Goal: Task Accomplishment & Management: Manage account settings

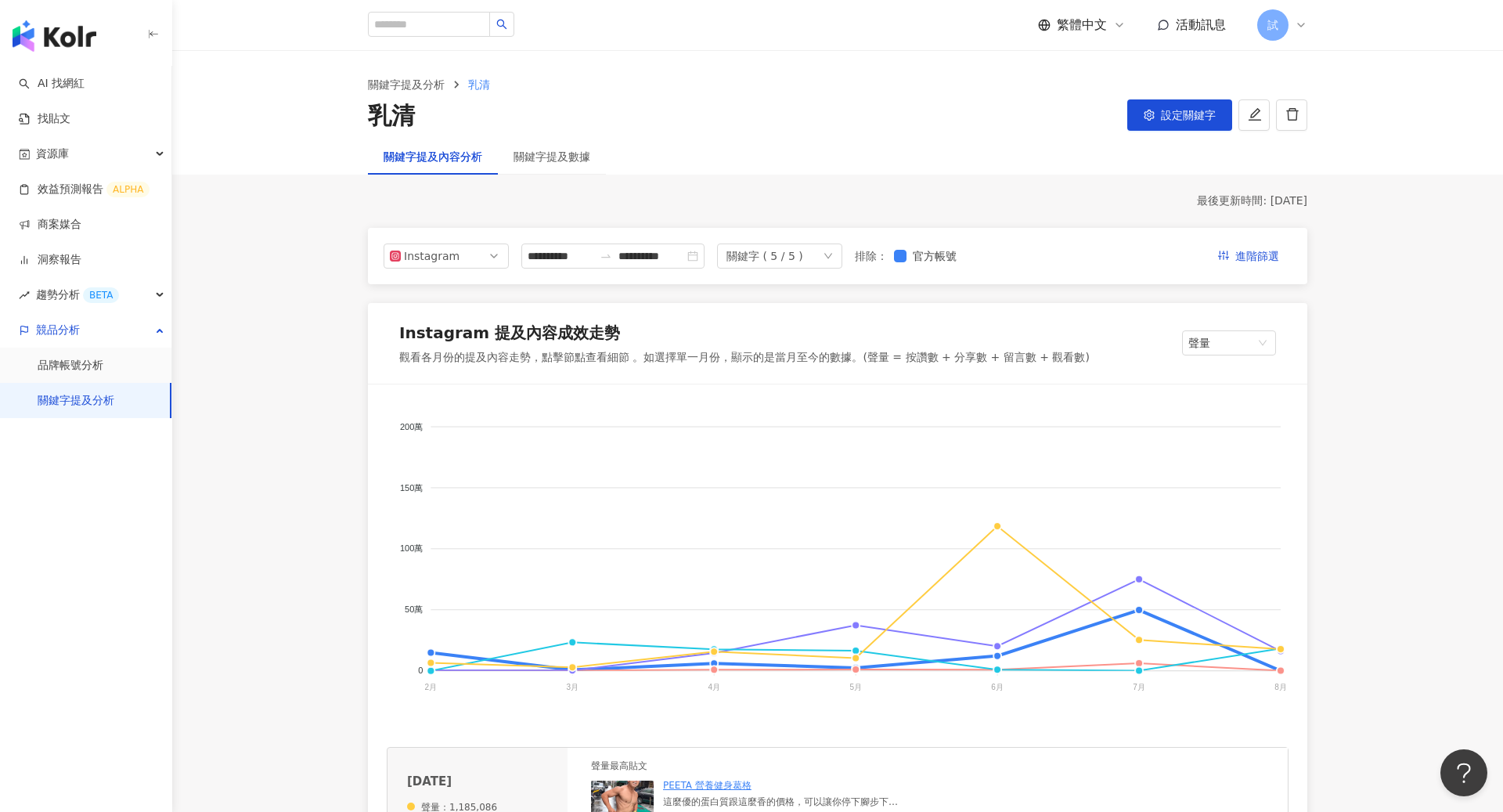
click at [1303, 13] on div "試" at bounding box center [1282, 24] width 50 height 31
click at [1334, 215] on span "切換工作區" at bounding box center [1316, 212] width 55 height 13
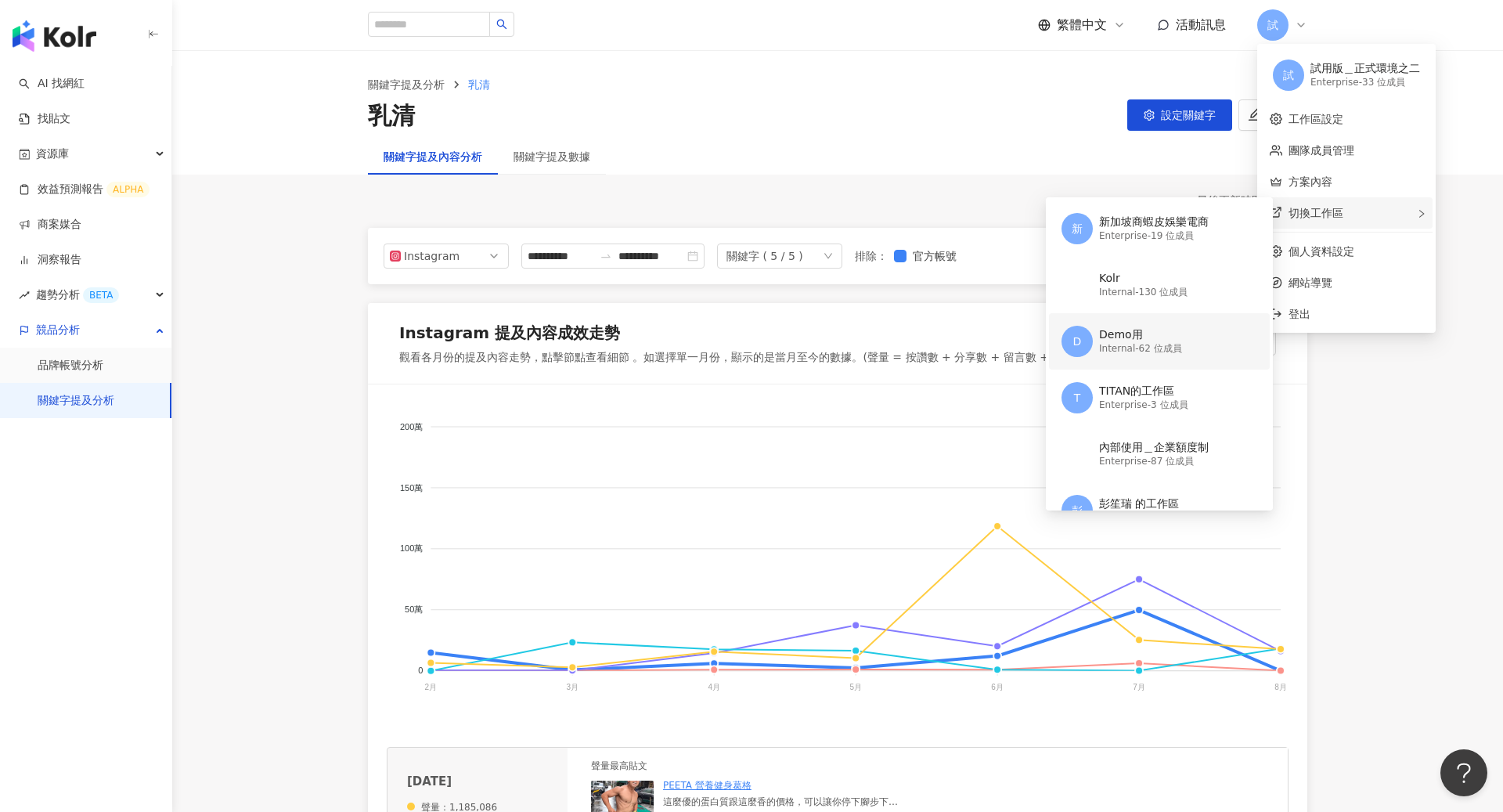
scroll to position [180, 0]
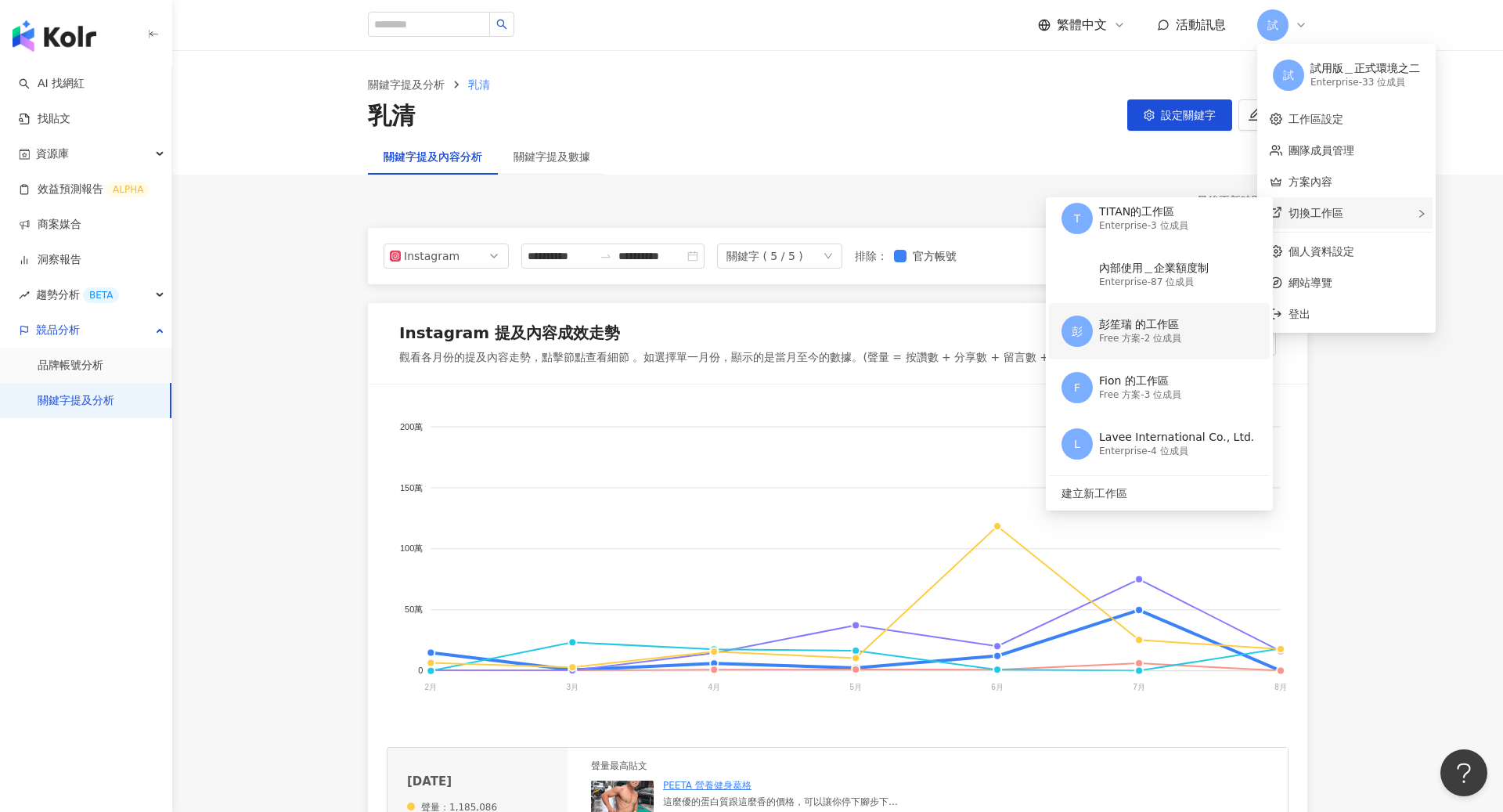
click at [1157, 337] on div "Free 方案 - 2 位成員" at bounding box center [1140, 338] width 82 height 13
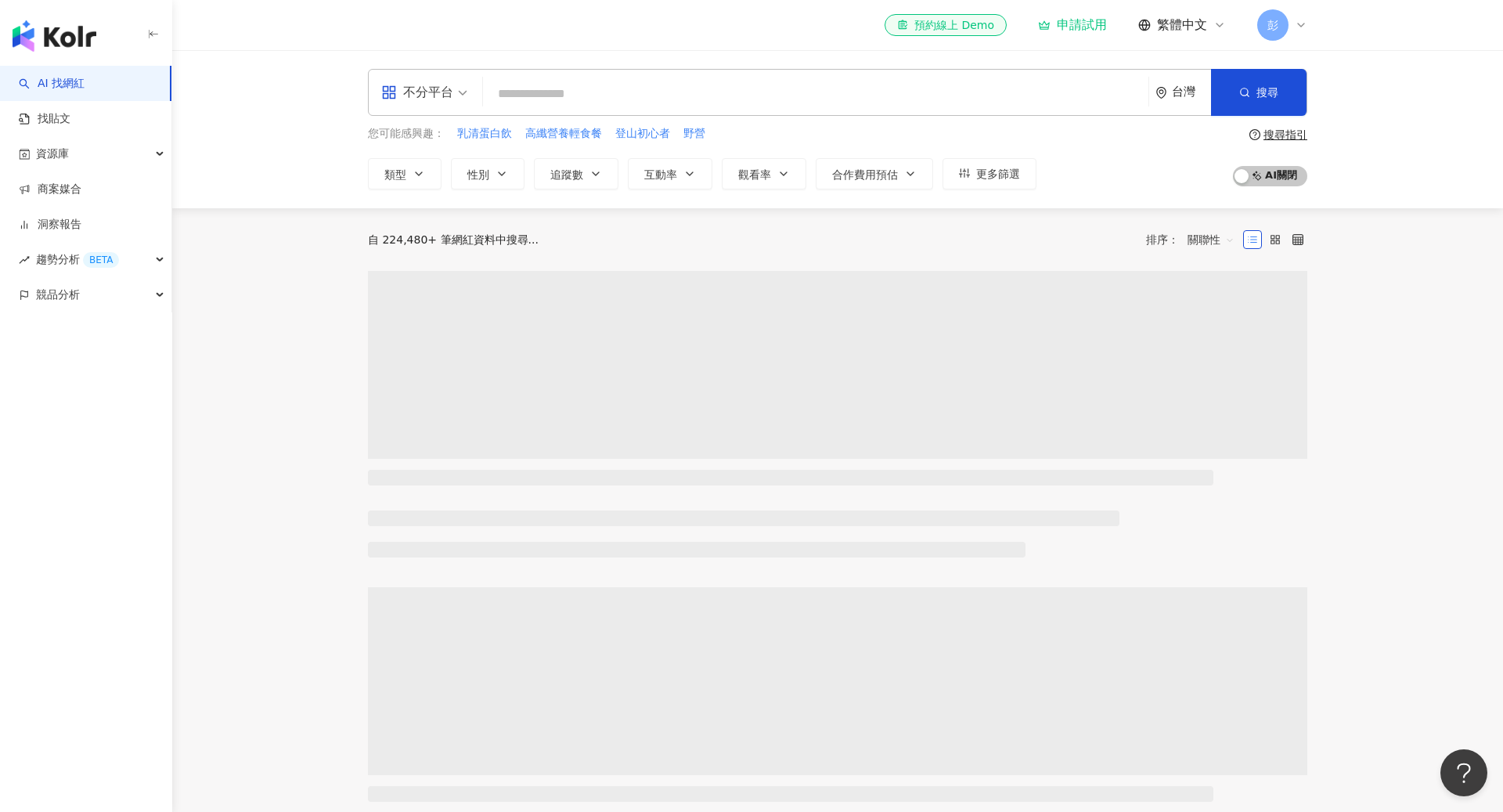
click at [1316, 45] on div "el-icon-cs 預約線上 Demo 申請試用 繁體中文 彭" at bounding box center [837, 25] width 1002 height 50
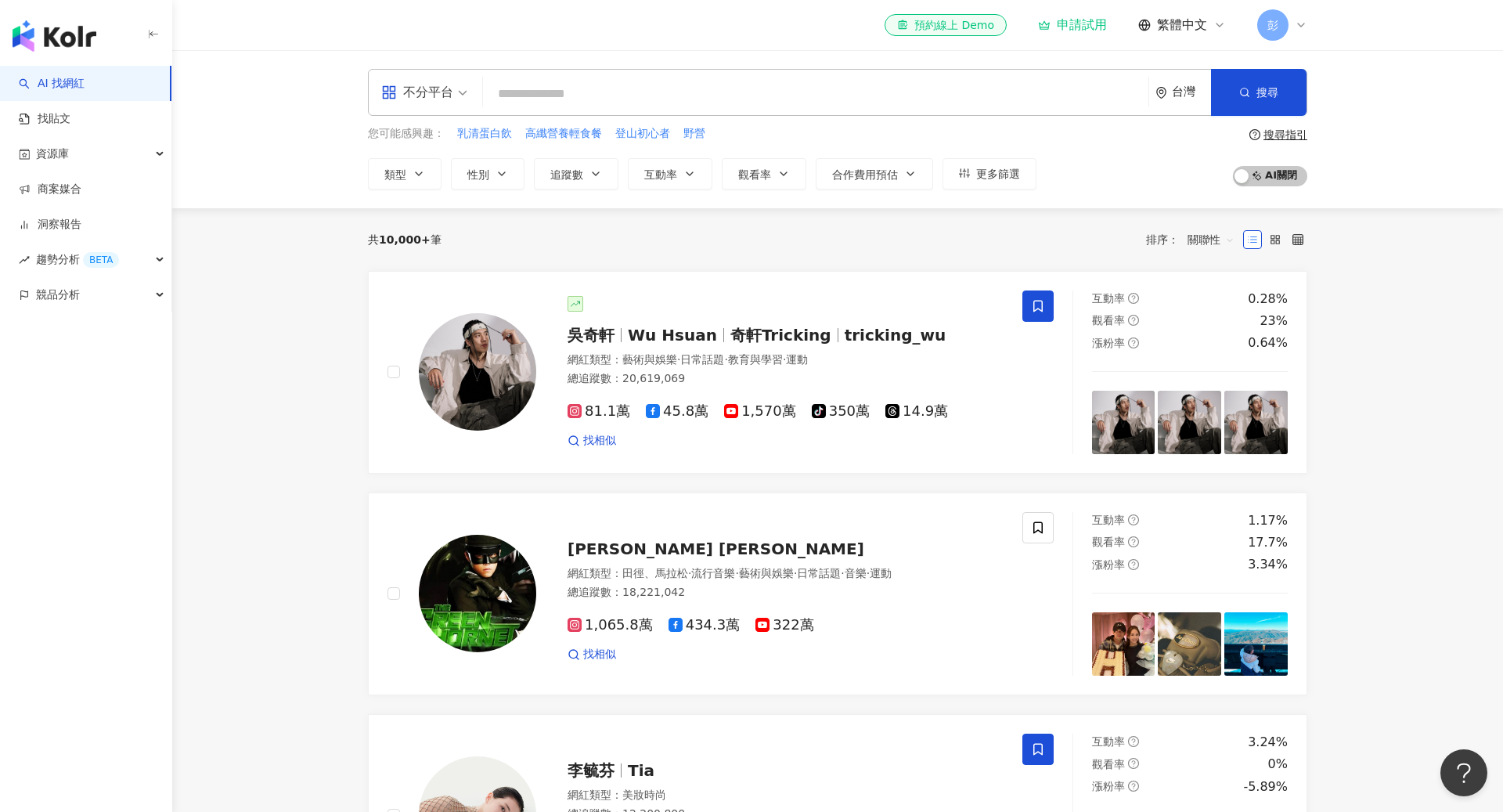
click at [1308, 35] on div "el-icon-cs 預約線上 Demo 申請試用 繁體中文 彭" at bounding box center [837, 25] width 1002 height 50
click at [1302, 29] on icon at bounding box center [1301, 24] width 13 height 13
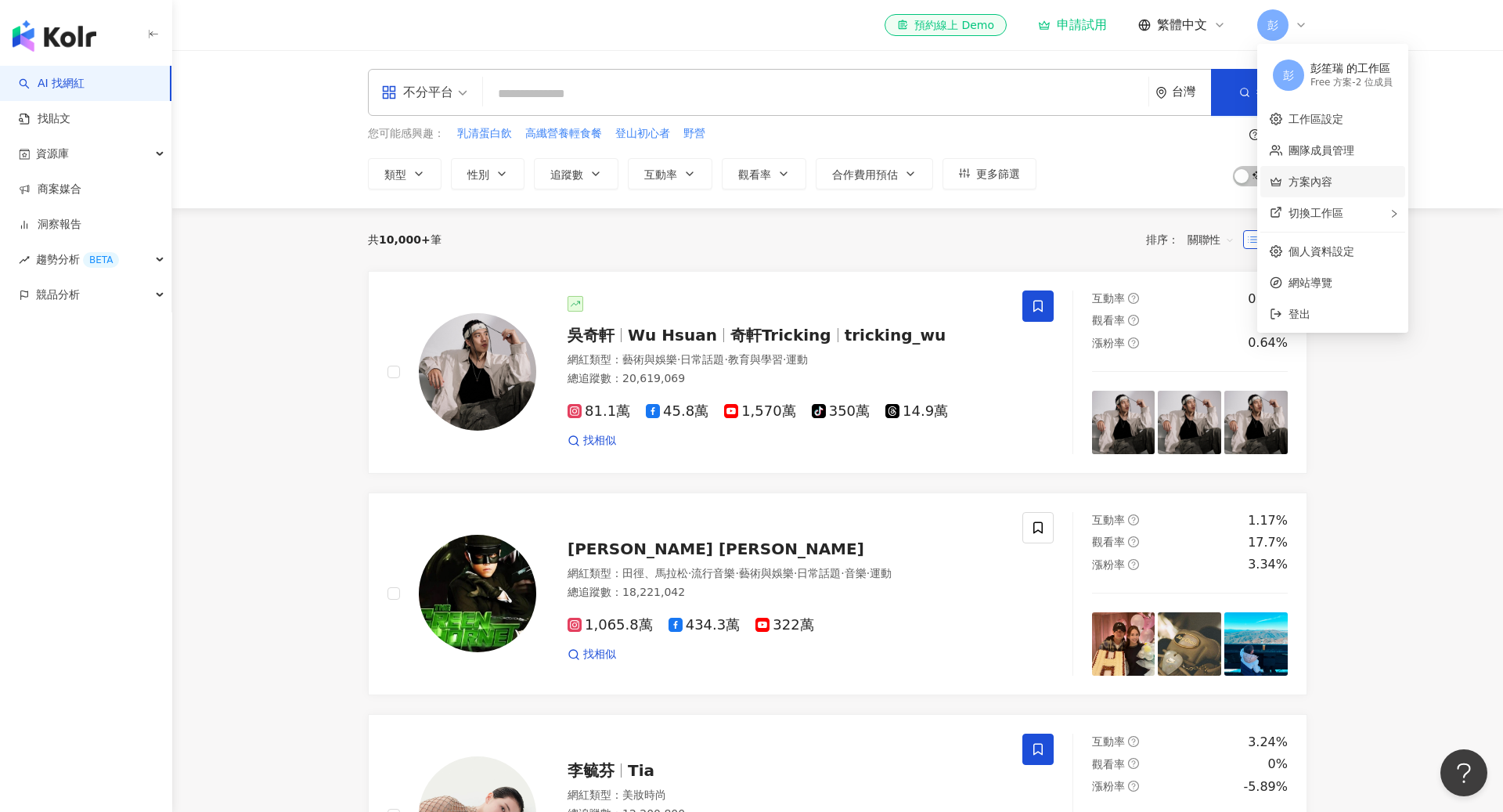
click at [1315, 188] on link "方案內容" at bounding box center [1310, 181] width 43 height 13
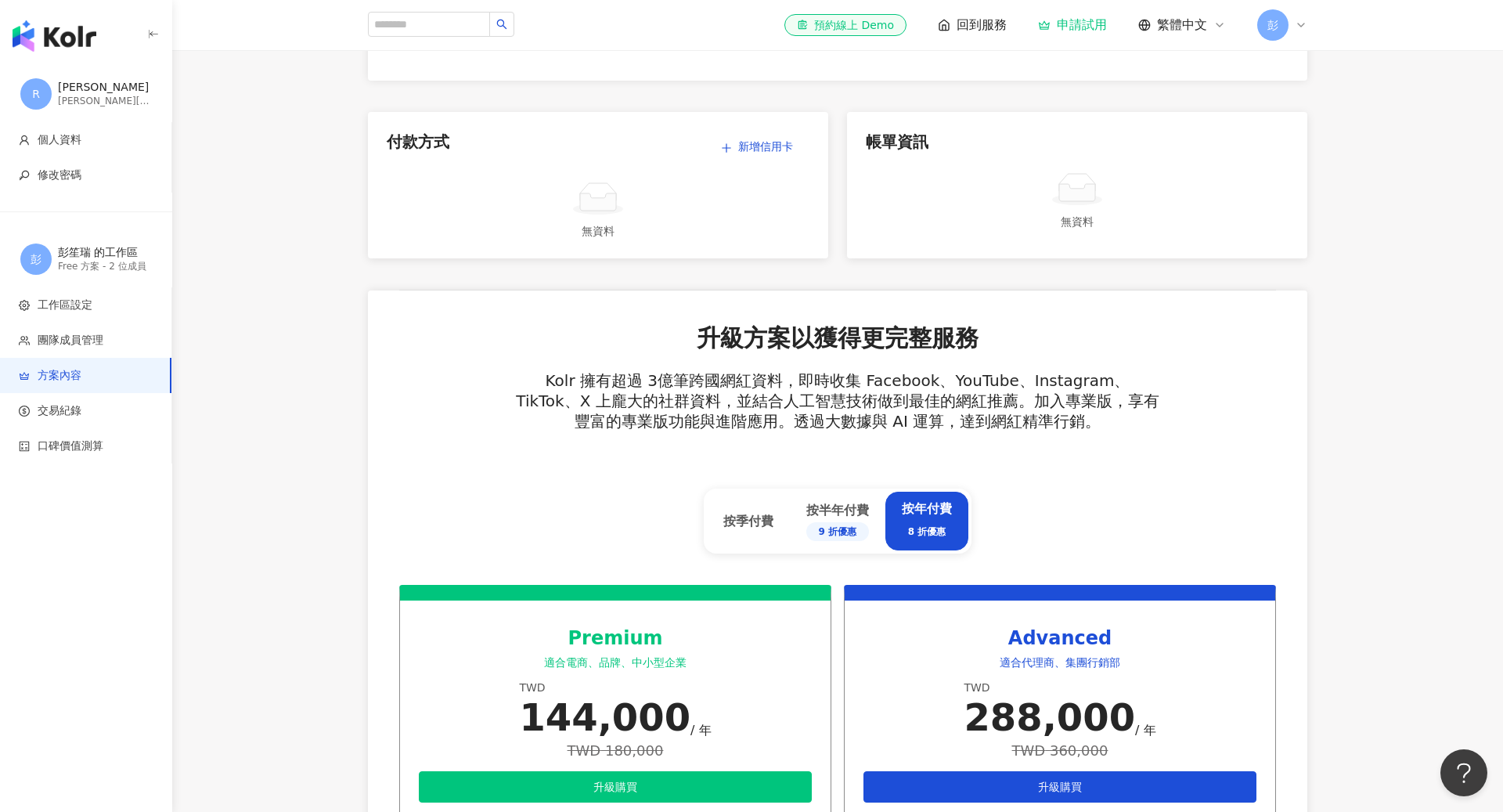
scroll to position [235, 0]
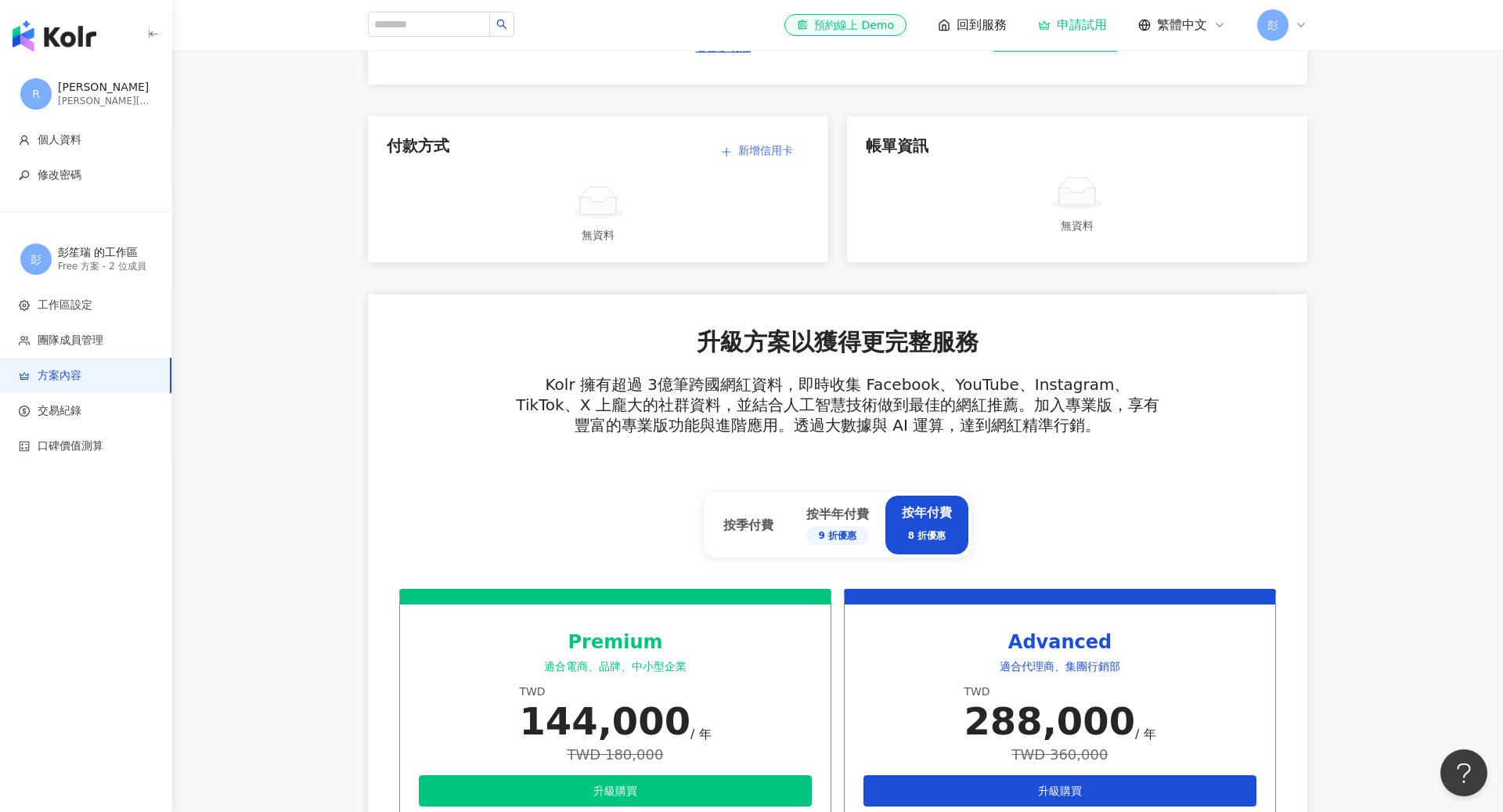
click at [772, 155] on span "新增信用卡" at bounding box center [766, 150] width 55 height 13
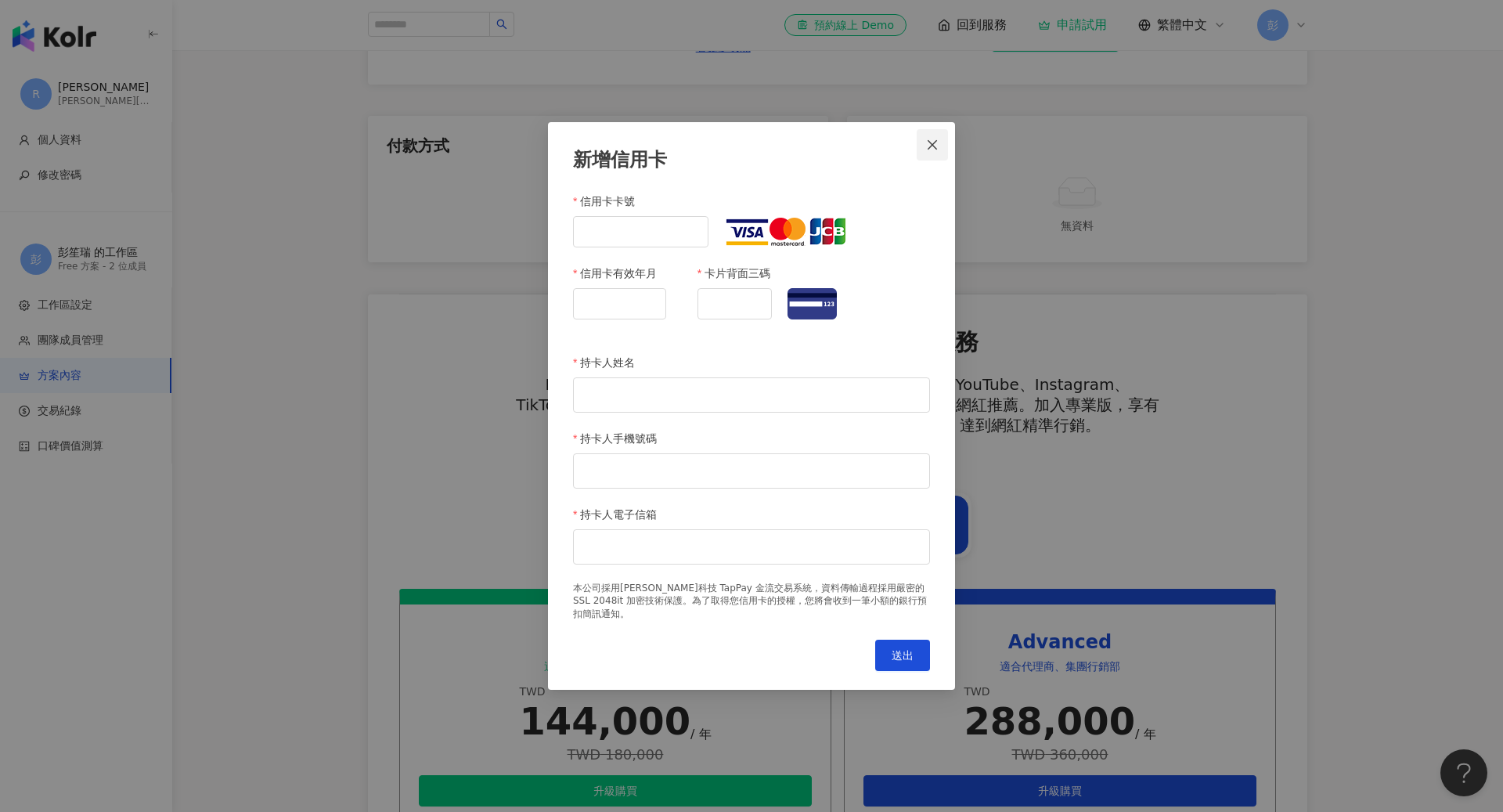
click at [932, 143] on button "Close" at bounding box center [932, 145] width 31 height 31
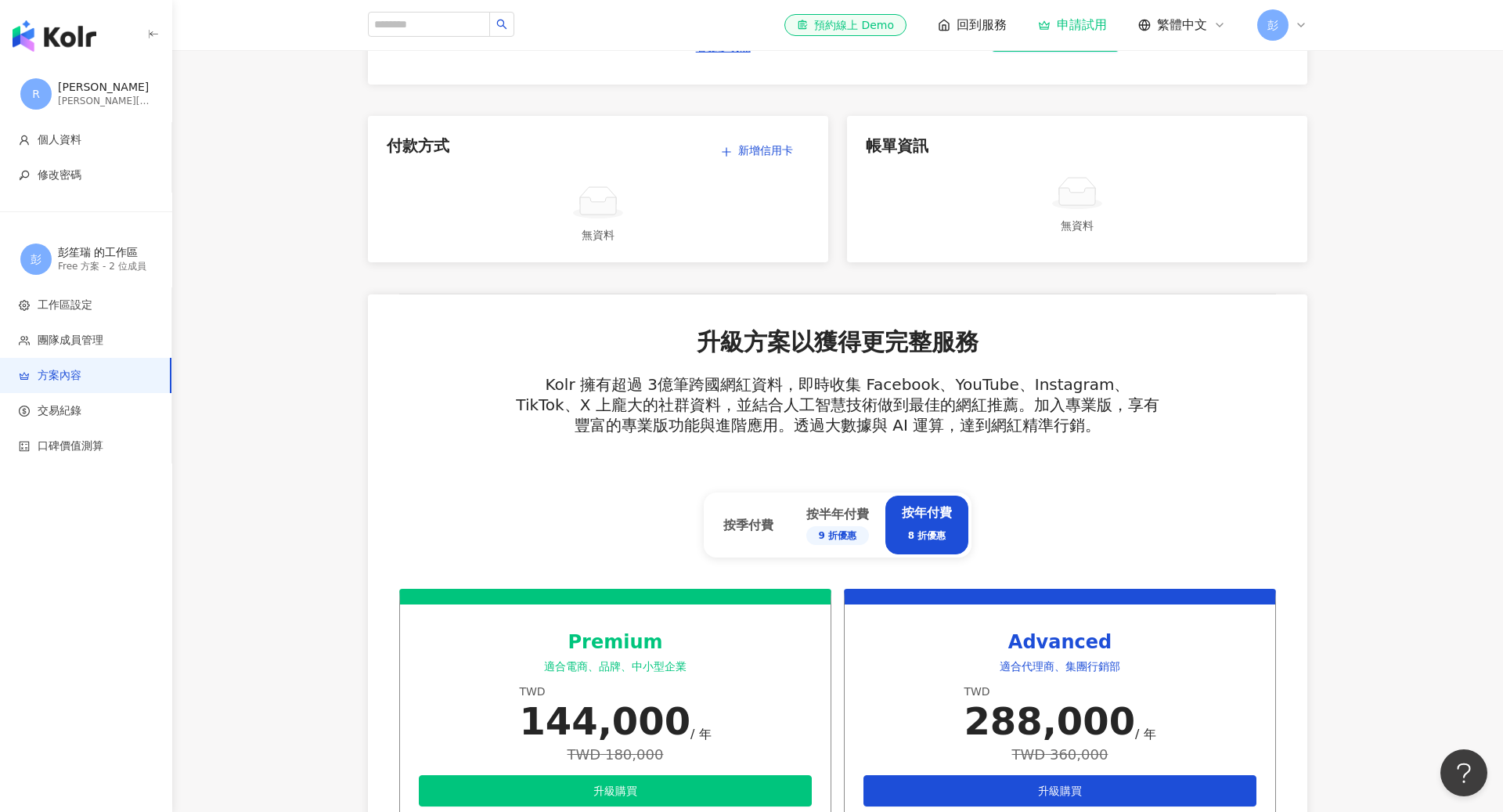
scroll to position [0, 0]
